Goal: Check status: Check status

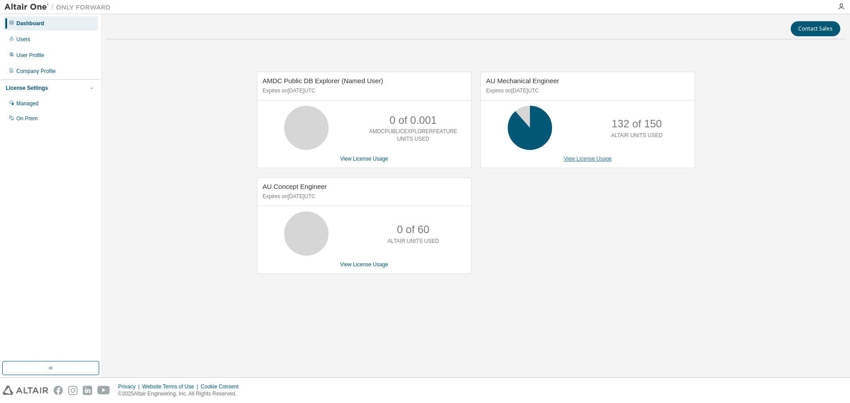
click at [575, 157] on link "View License Usage" at bounding box center [588, 159] width 48 height 6
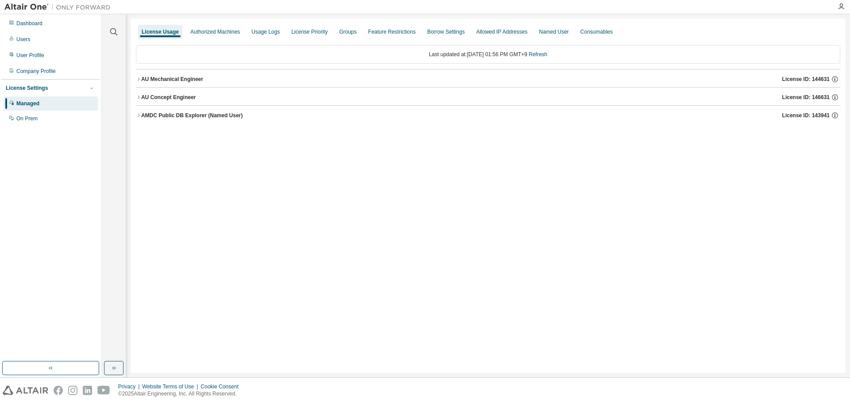
click at [139, 77] on icon "button" at bounding box center [138, 79] width 5 height 5
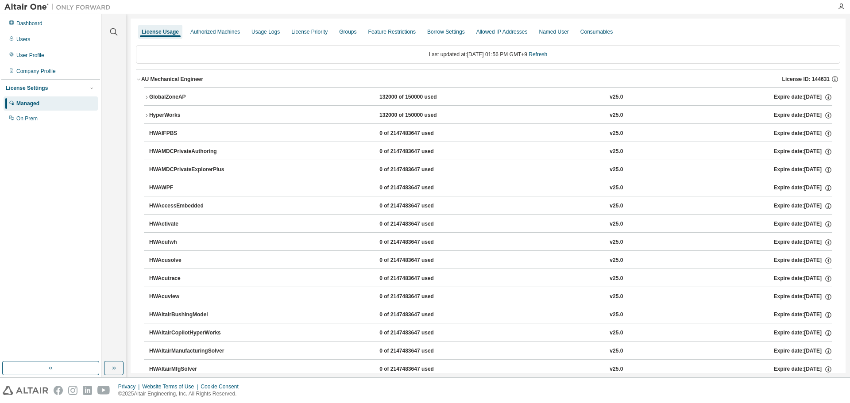
click at [145, 97] on icon "button" at bounding box center [146, 97] width 5 height 5
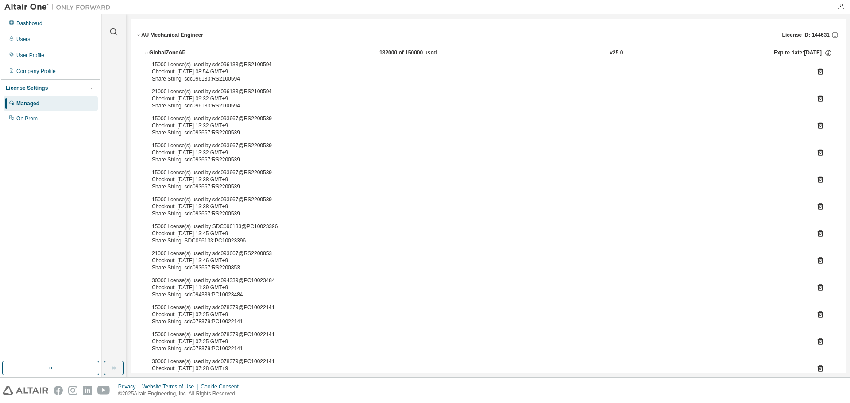
scroll to position [89, 0]
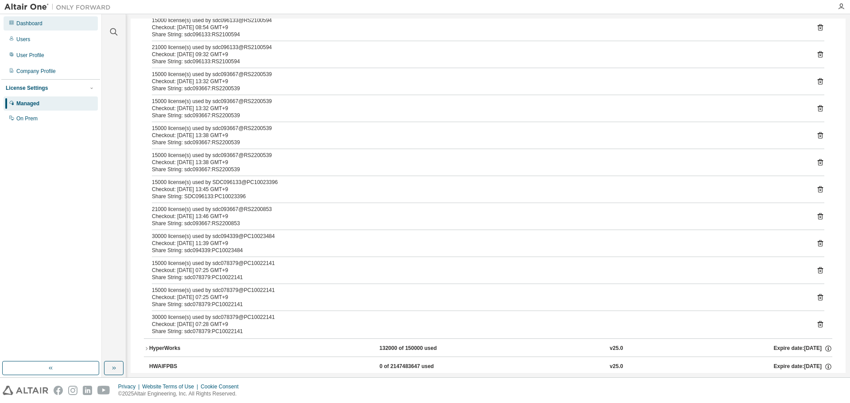
click at [21, 21] on div "Dashboard" at bounding box center [29, 23] width 26 height 7
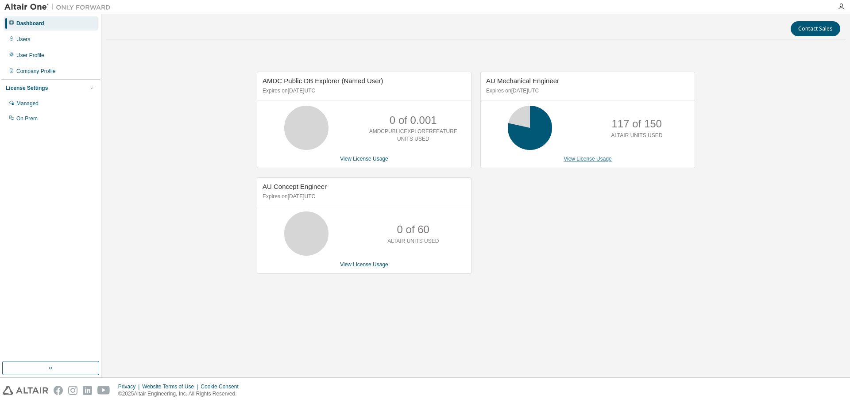
click at [600, 161] on link "View License Usage" at bounding box center [588, 159] width 48 height 6
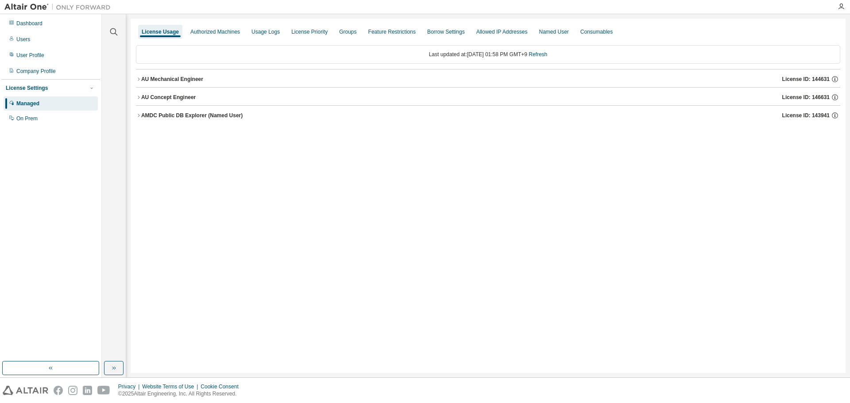
click at [140, 78] on icon "button" at bounding box center [138, 79] width 5 height 5
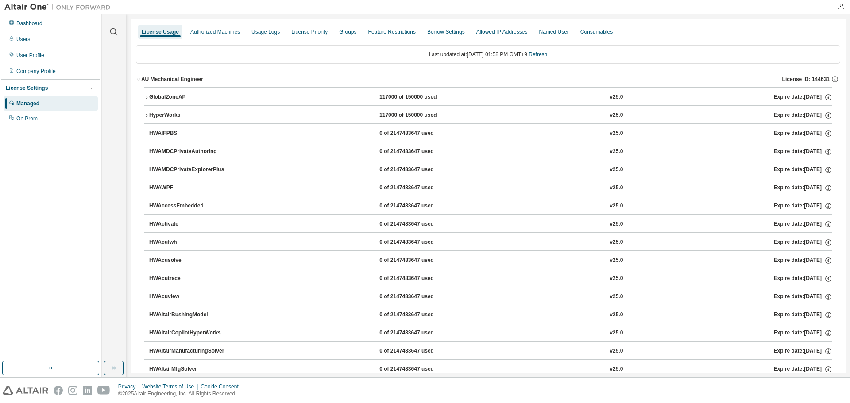
click at [147, 101] on button "GlobalZoneAP 117000 of 150000 used v25.0 Expire date: [DATE]" at bounding box center [488, 97] width 689 height 19
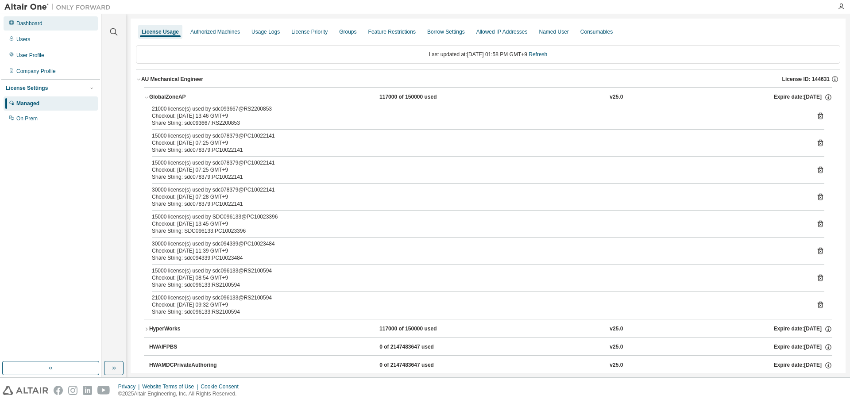
click at [43, 29] on div "Dashboard" at bounding box center [51, 23] width 94 height 14
